Goal: Task Accomplishment & Management: Manage account settings

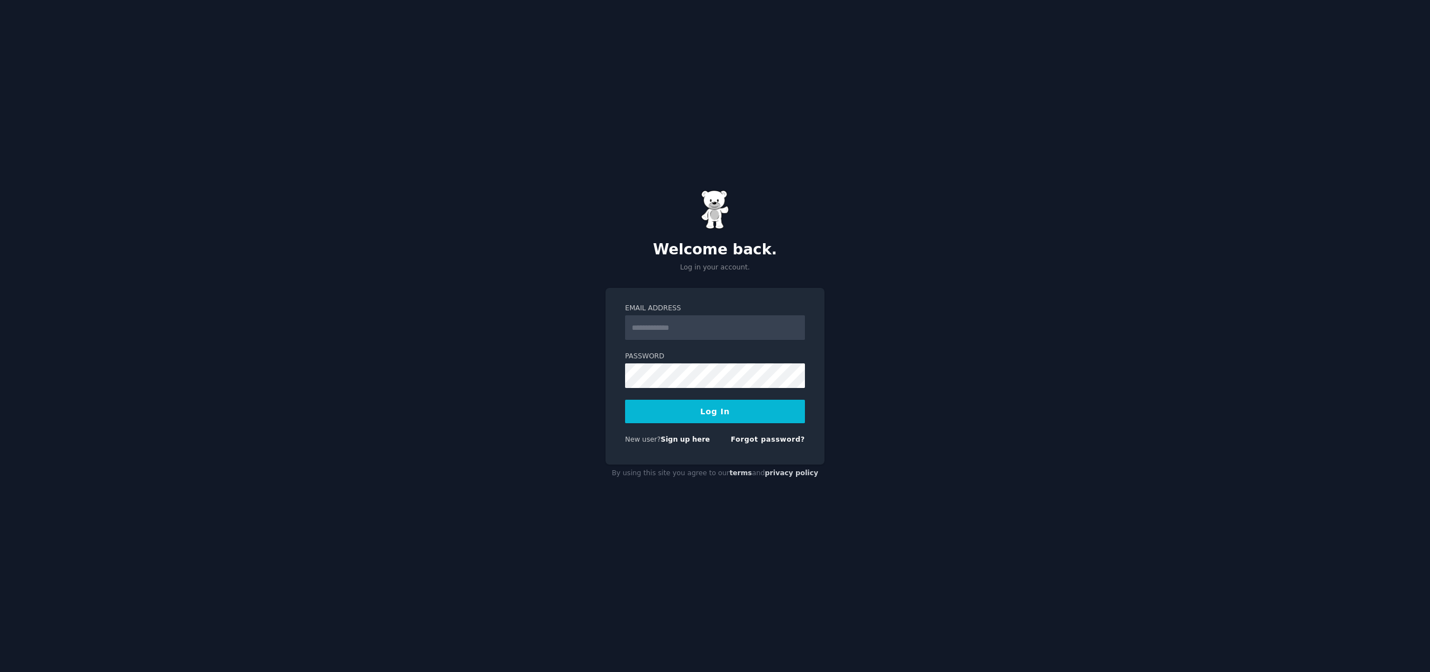
click at [706, 331] on input "Email Address" at bounding box center [715, 327] width 180 height 25
type input "**********"
click at [722, 411] on button "Log In" at bounding box center [715, 410] width 180 height 23
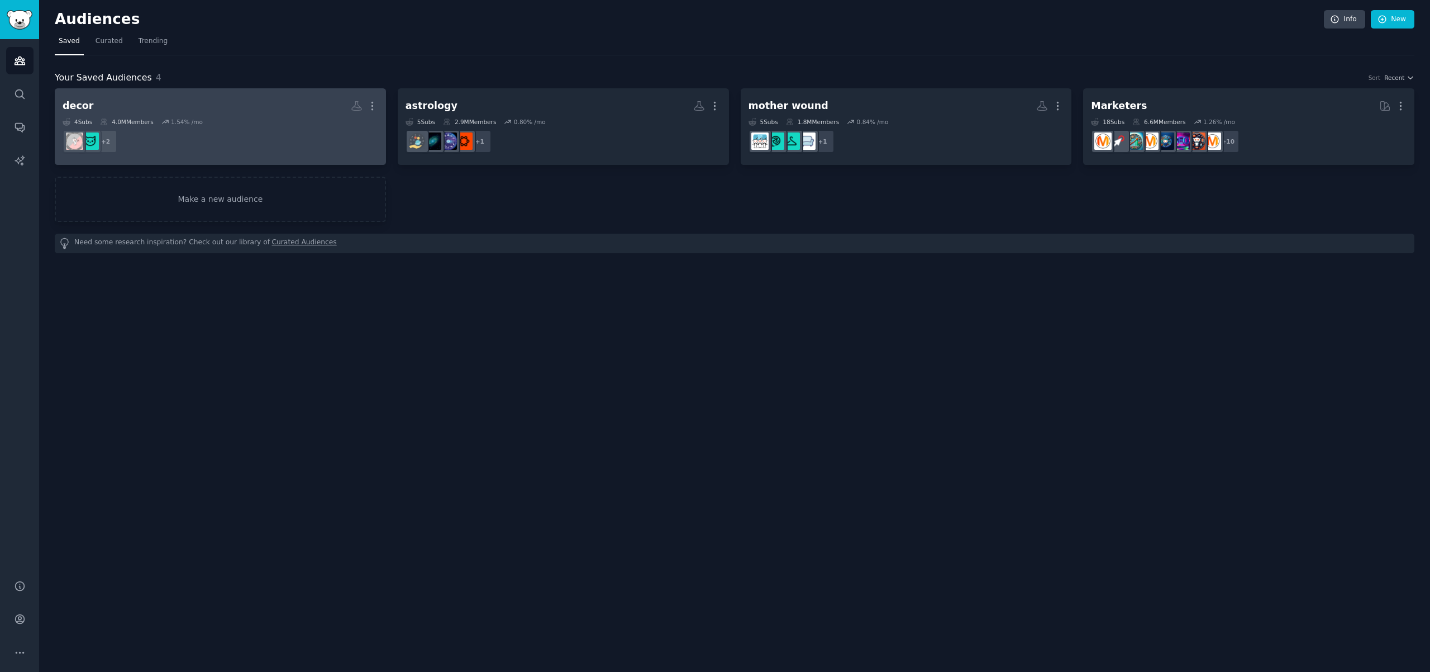
click at [269, 146] on dd "+ 2" at bounding box center [221, 141] width 316 height 31
